Goal: Find specific page/section: Find specific page/section

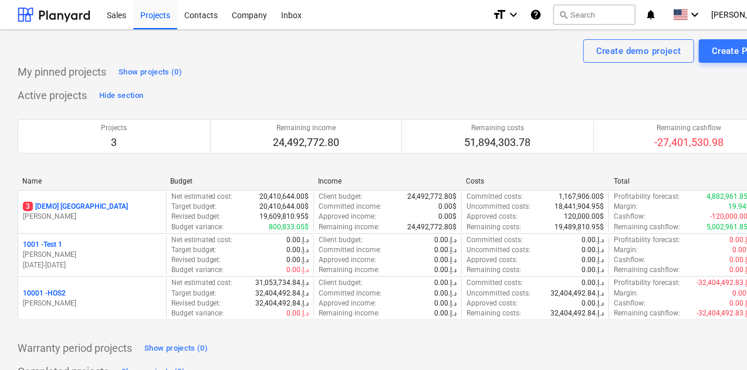
click at [154, 11] on div "Projects" at bounding box center [155, 14] width 44 height 30
click at [54, 293] on p "10001 - HOS2" at bounding box center [44, 294] width 43 height 10
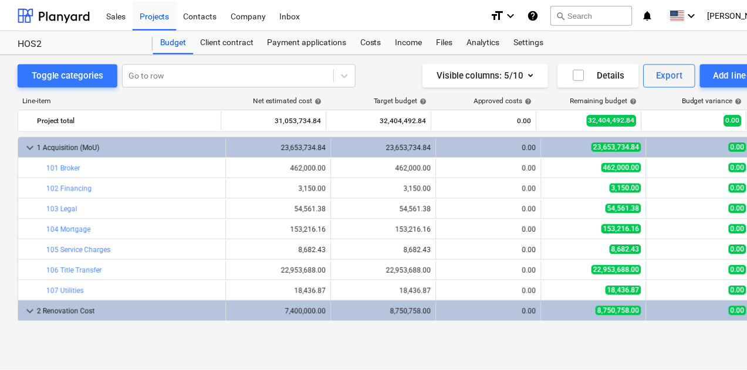
scroll to position [40, 0]
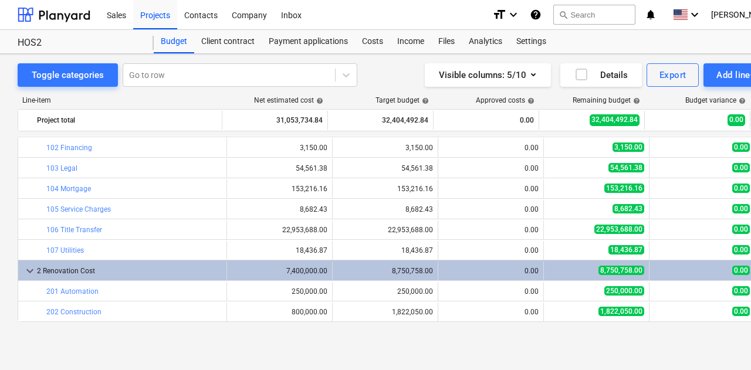
click at [521, 15] on icon "keyboard_arrow_down" at bounding box center [514, 15] width 14 height 14
click at [704, 14] on div at bounding box center [375, 185] width 751 height 370
click at [702, 14] on icon "keyboard_arrow_down" at bounding box center [695, 15] width 14 height 14
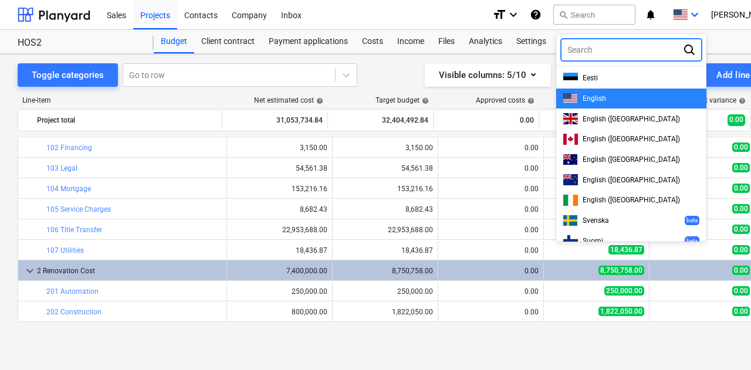
click at [704, 14] on div at bounding box center [375, 185] width 751 height 370
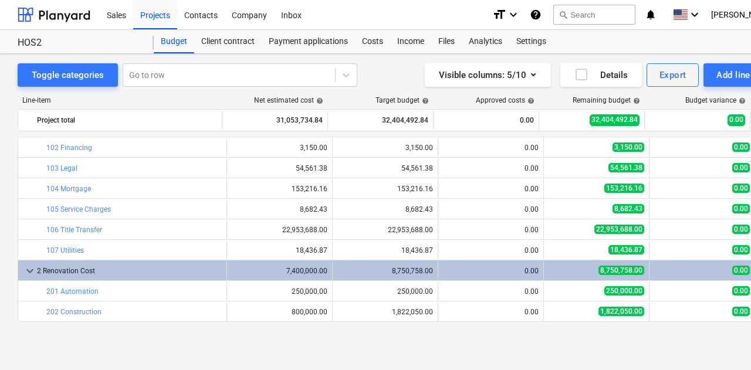
click at [735, 12] on span "[PERSON_NAME]" at bounding box center [740, 14] width 59 height 9
click at [721, 45] on div "Settings" at bounding box center [750, 45] width 70 height 19
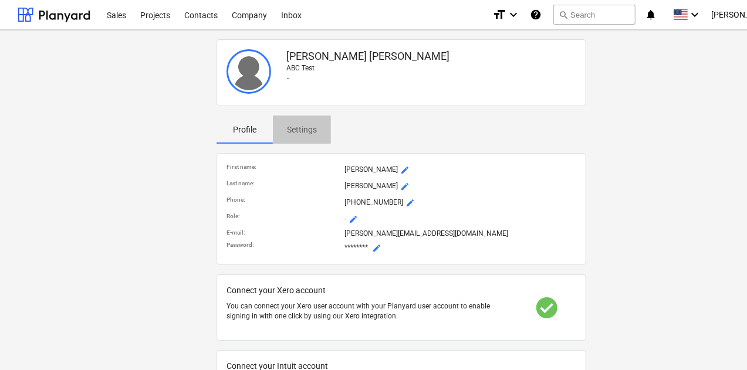
click at [308, 126] on p "Settings" at bounding box center [302, 130] width 30 height 12
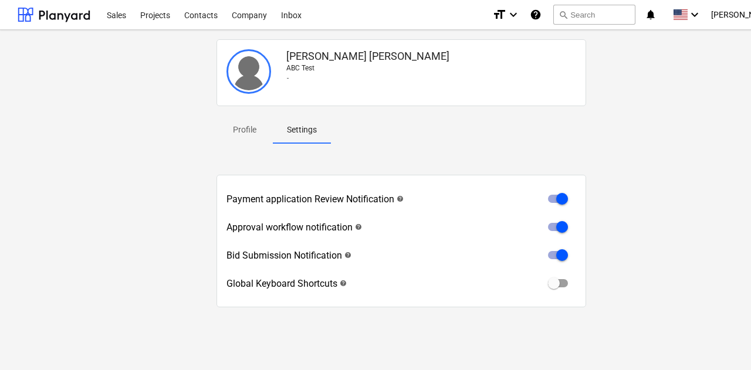
click at [578, 11] on button "search Search" at bounding box center [594, 15] width 82 height 20
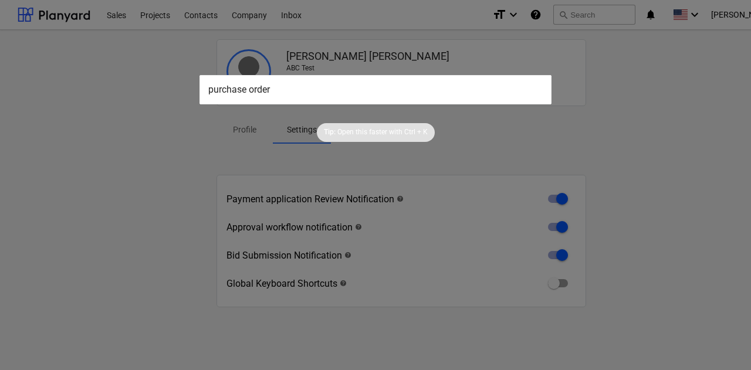
type input "purchase order"
click at [631, 126] on div "Tip: Open this faster with Ctrl + K" at bounding box center [375, 123] width 751 height 38
click at [632, 125] on div "Tip: Open this faster with Ctrl + K" at bounding box center [375, 123] width 751 height 38
click at [50, 77] on div at bounding box center [375, 185] width 751 height 370
